Goal: Task Accomplishment & Management: Manage account settings

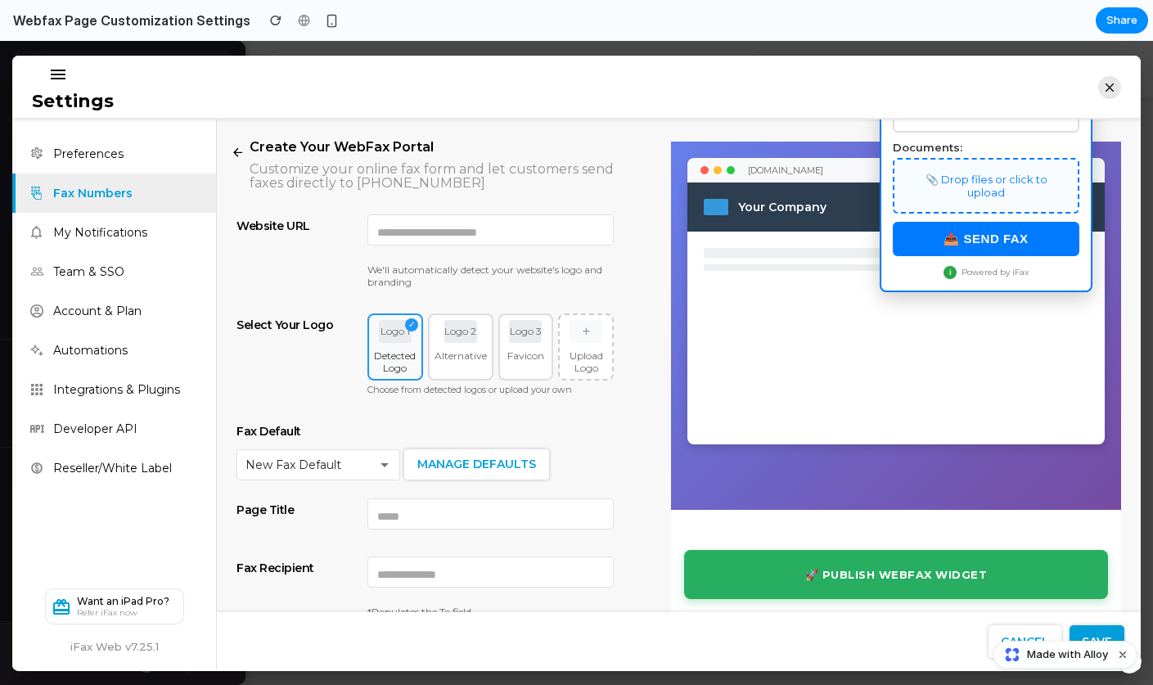
click at [464, 344] on div "Logo 2 Alternative" at bounding box center [460, 346] width 65 height 67
click at [410, 348] on div "Logo 1 ✓ Detected Logo" at bounding box center [395, 346] width 56 height 67
click at [461, 346] on div "Logo 2 Alternative" at bounding box center [460, 346] width 65 height 67
click at [117, 146] on span "Preferences" at bounding box center [116, 152] width 200 height 39
click at [67, 74] on mat-icon "menu" at bounding box center [58, 75] width 20 height 20
